Goal: Task Accomplishment & Management: Manage account settings

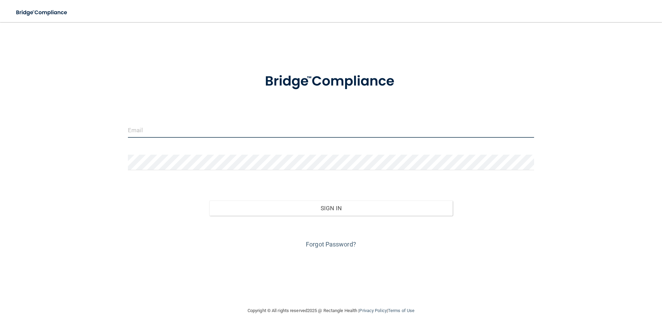
type input "[EMAIL_ADDRESS][DOMAIN_NAME]"
drag, startPoint x: 181, startPoint y: 132, endPoint x: 117, endPoint y: 135, distance: 64.2
click at [117, 135] on div "[EMAIL_ADDRESS][DOMAIN_NAME] Invalid email/password. You don't have permission …" at bounding box center [331, 164] width 634 height 270
drag, startPoint x: 204, startPoint y: 130, endPoint x: 127, endPoint y: 132, distance: 77.3
click at [127, 132] on div "[EMAIL_ADDRESS][DOMAIN_NAME]" at bounding box center [331, 132] width 416 height 21
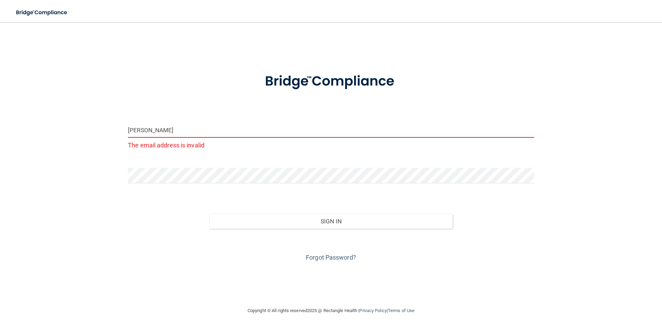
type input "[PERSON_NAME][EMAIL_ADDRESS][DOMAIN_NAME]"
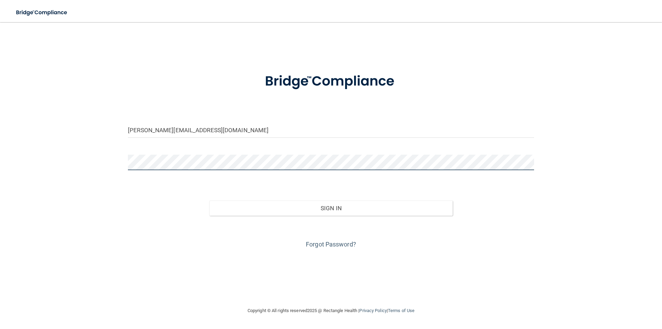
click at [120, 166] on div "[PERSON_NAME][EMAIL_ADDRESS][DOMAIN_NAME] Invalid email/password. You don't hav…" at bounding box center [331, 164] width 634 height 270
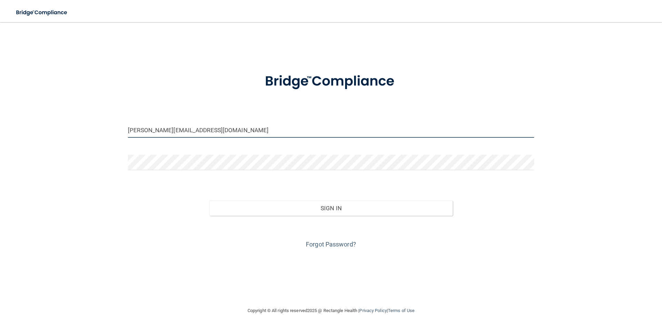
drag, startPoint x: 257, startPoint y: 133, endPoint x: 262, endPoint y: 142, distance: 10.2
click at [257, 133] on input "[PERSON_NAME][EMAIL_ADDRESS][DOMAIN_NAME]" at bounding box center [331, 130] width 406 height 16
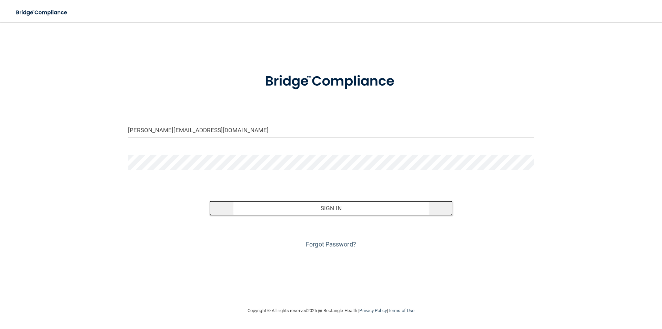
click at [332, 208] on button "Sign In" at bounding box center [331, 207] width 244 height 15
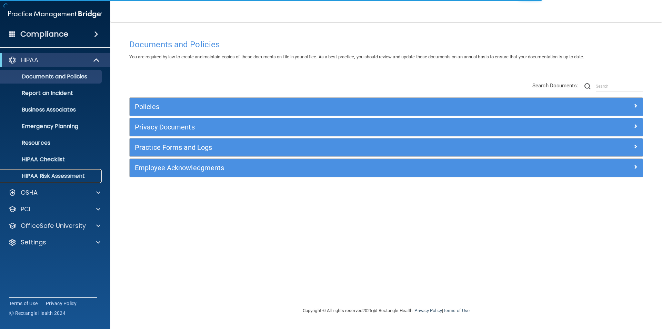
click at [69, 177] on p "HIPAA Risk Assessment" at bounding box center [51, 175] width 94 height 7
